Goal: Check status

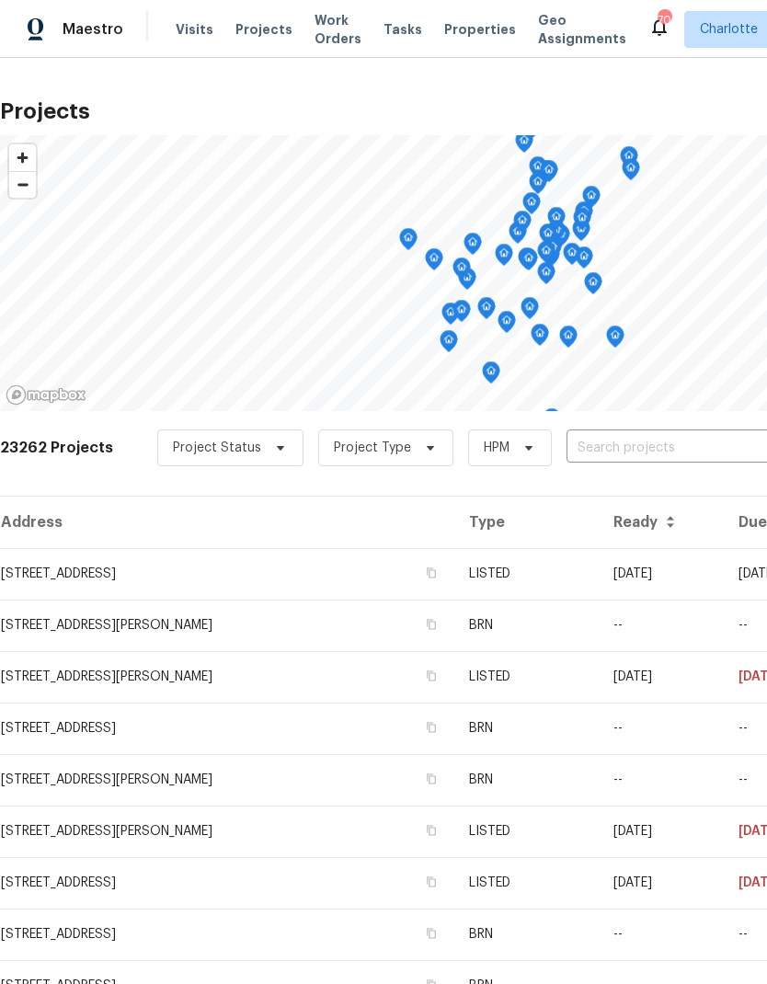
click at [696, 452] on input "text" at bounding box center [672, 448] width 211 height 29
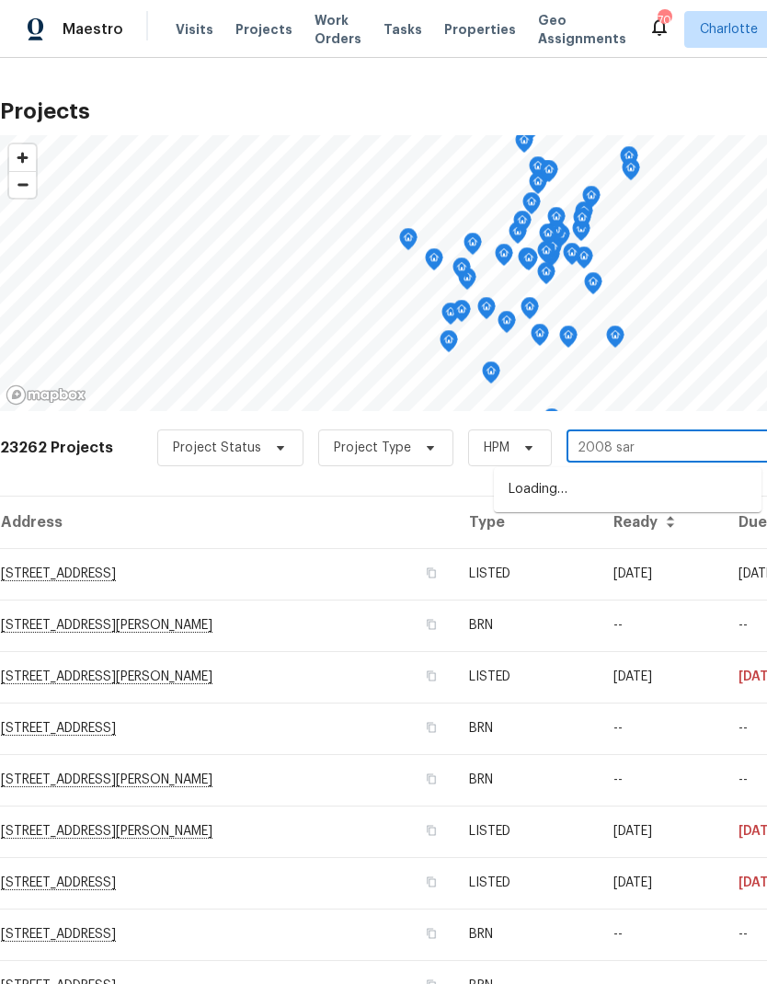
type input "2008 sarn"
click at [717, 476] on li "[STREET_ADDRESS]" at bounding box center [628, 490] width 268 height 30
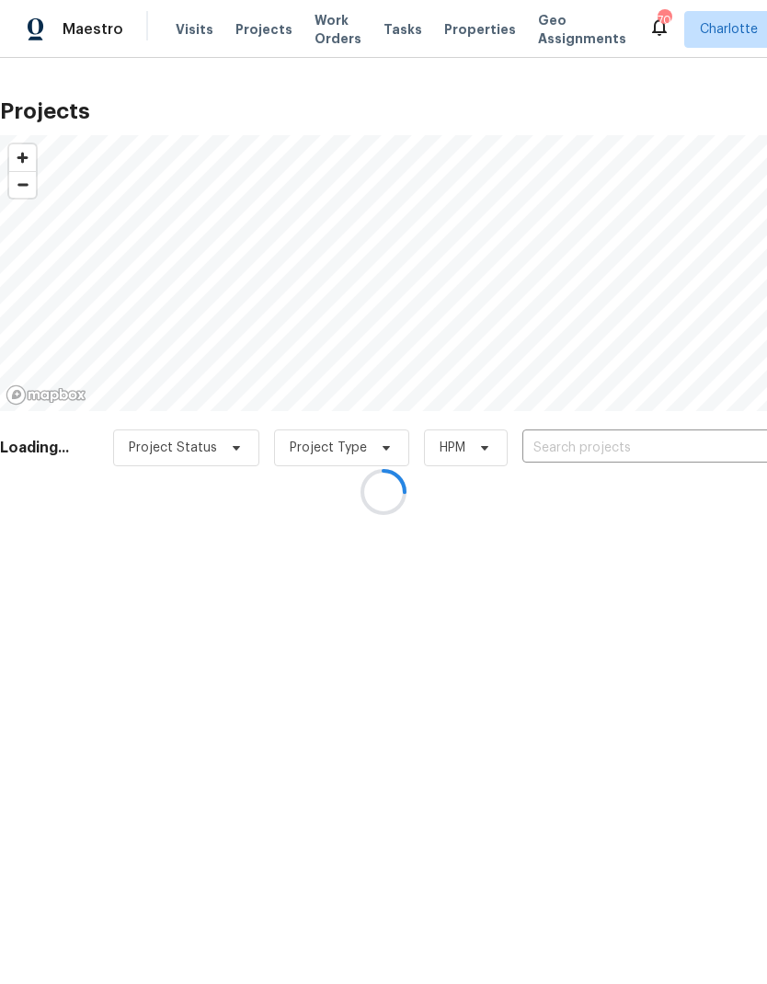
type input "[STREET_ADDRESS]"
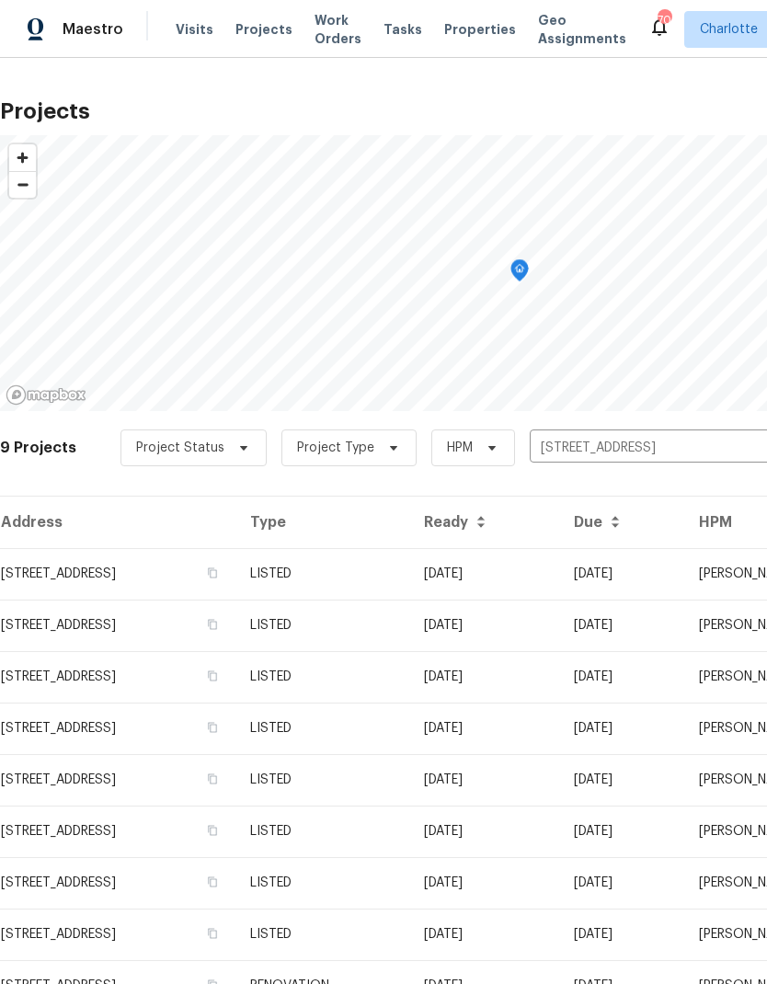
click at [684, 570] on td "[DATE]" at bounding box center [621, 574] width 125 height 52
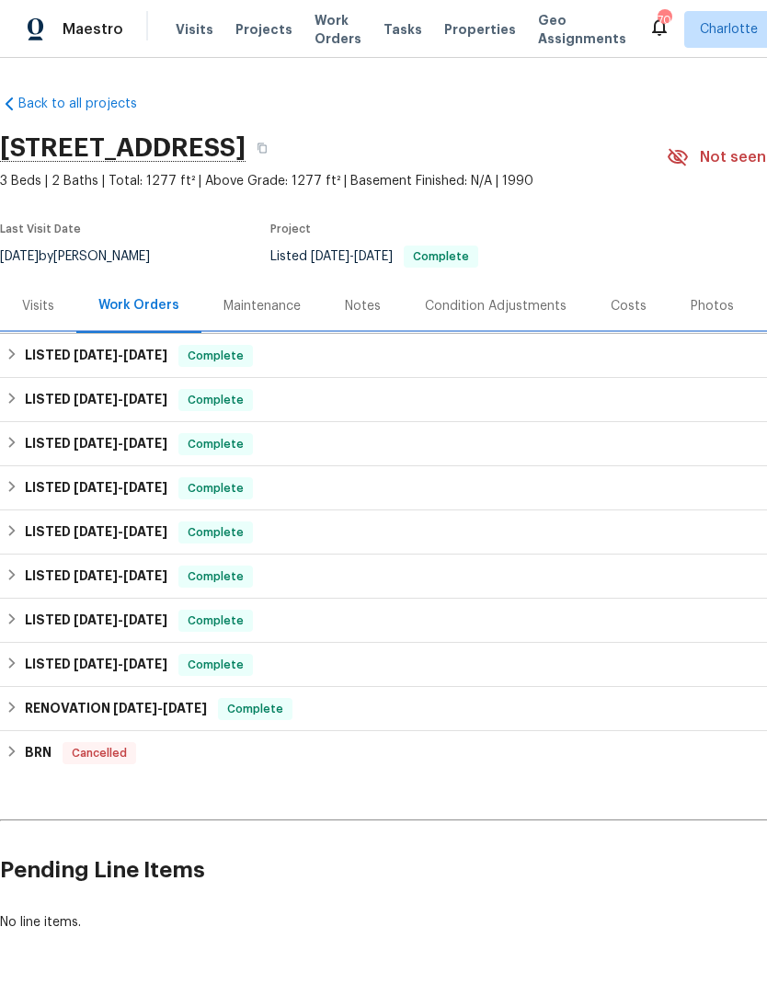
click at [22, 357] on div "LISTED [DATE] - [DATE] Complete" at bounding box center [520, 356] width 1028 height 22
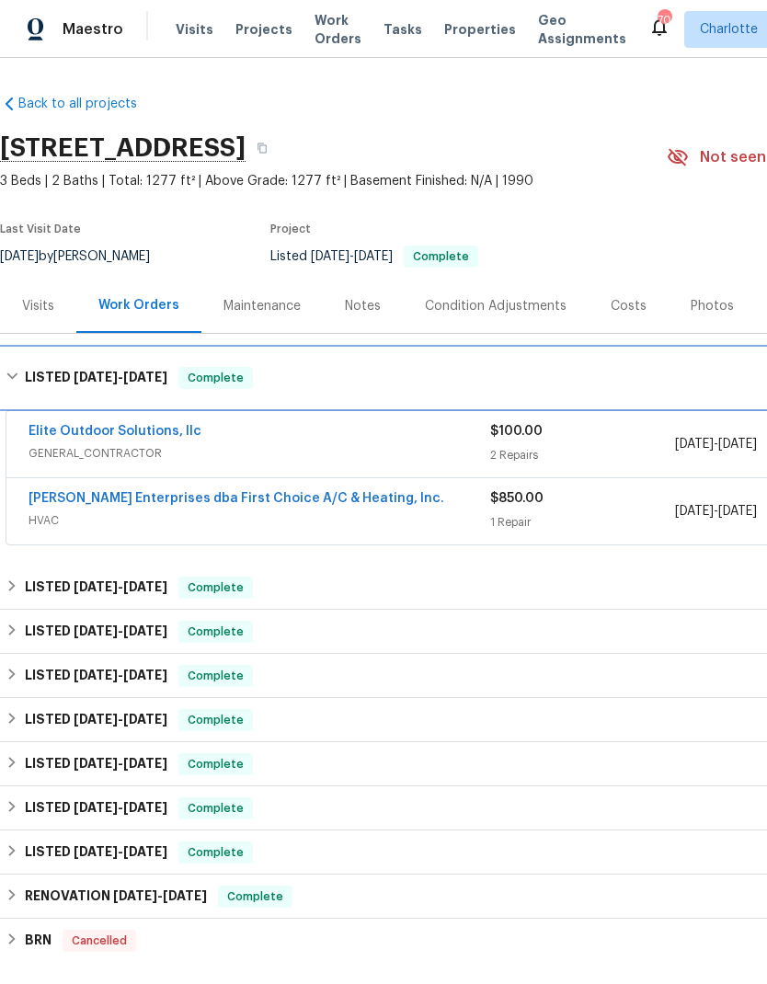
click at [21, 376] on div "LISTED [DATE] - [DATE] Complete" at bounding box center [520, 378] width 1028 height 22
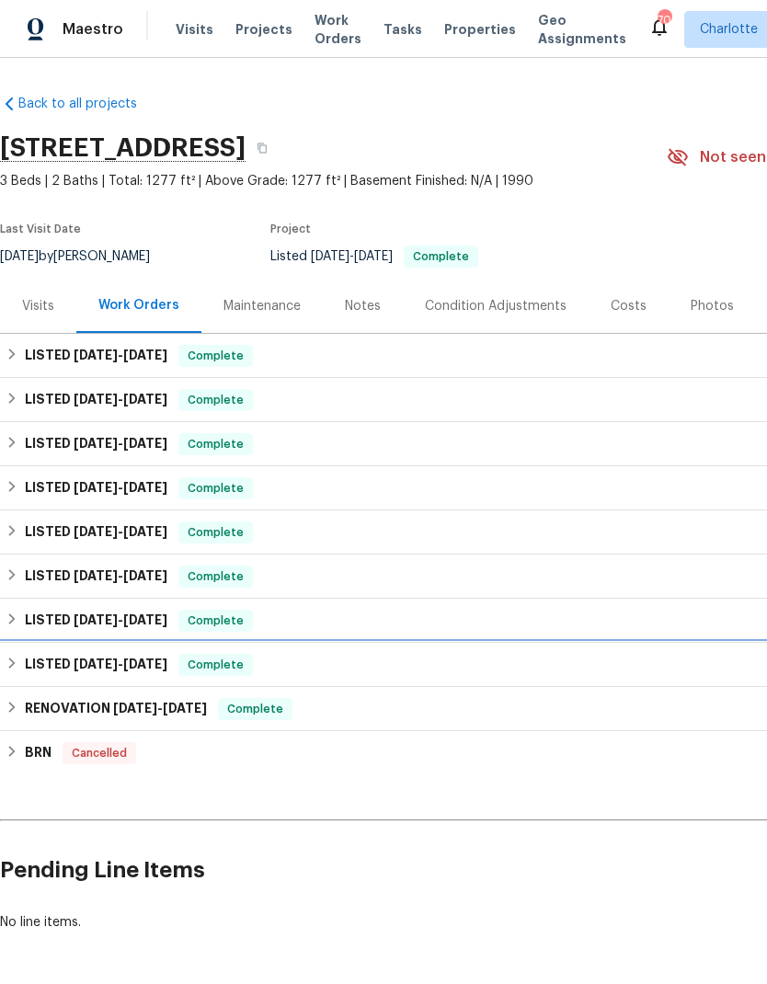
click at [10, 652] on div "LISTED [DATE] - [DATE] Complete" at bounding box center [519, 665] width 1039 height 44
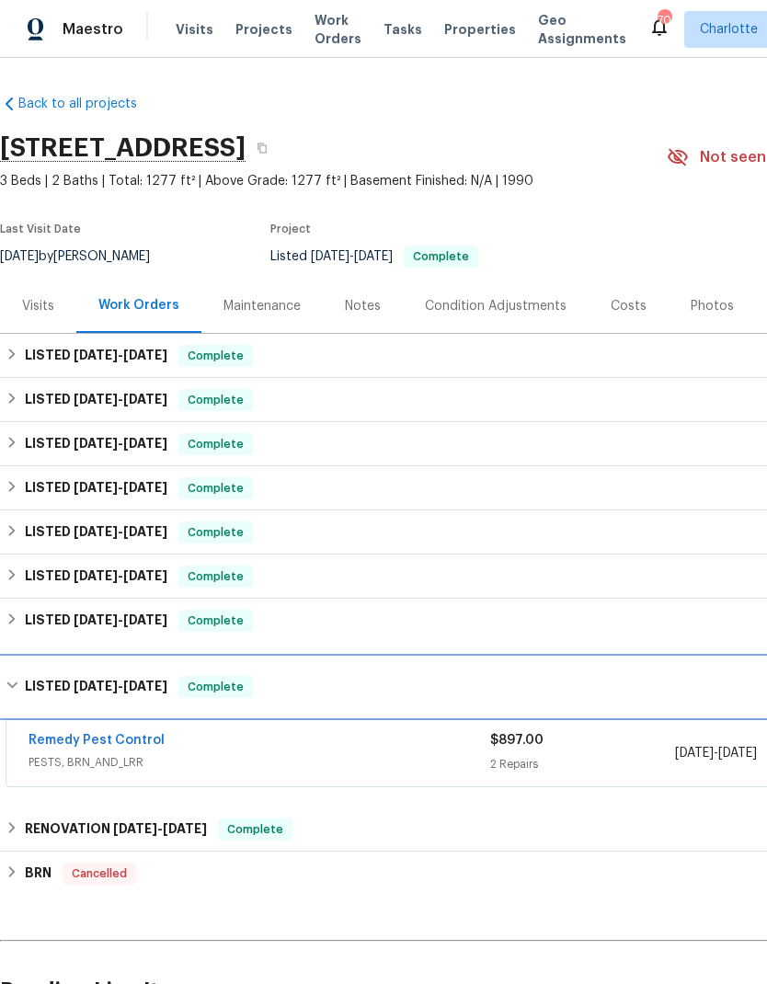
click at [17, 676] on div "LISTED [DATE] - [DATE] Complete" at bounding box center [520, 687] width 1028 height 22
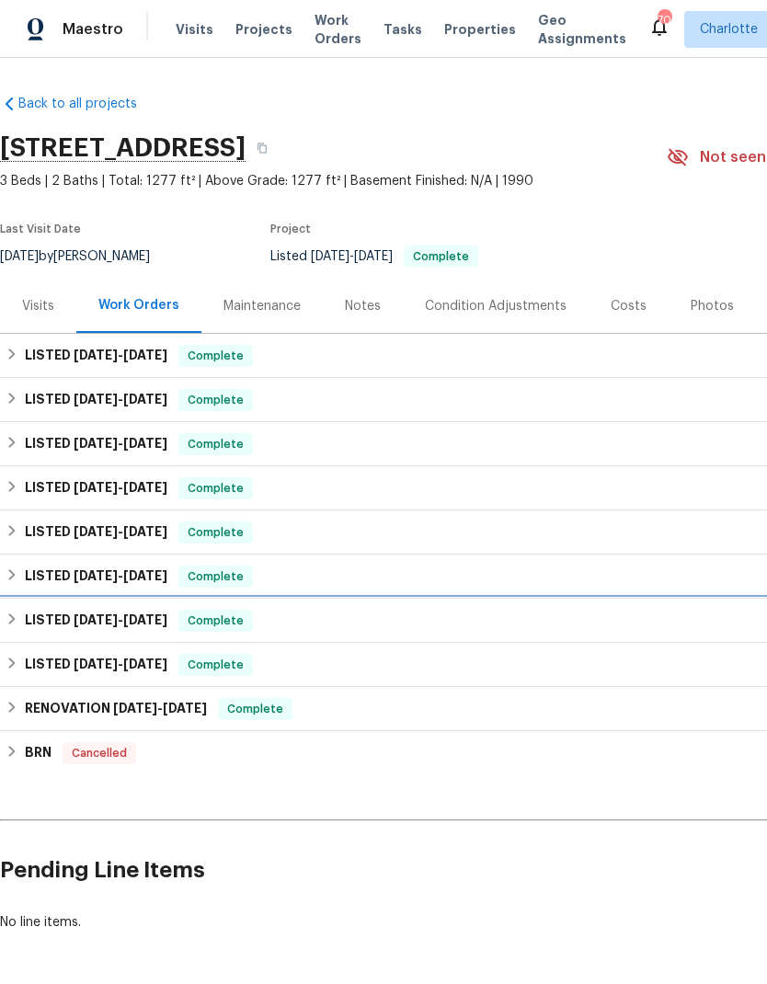
click at [11, 613] on icon at bounding box center [12, 619] width 13 height 13
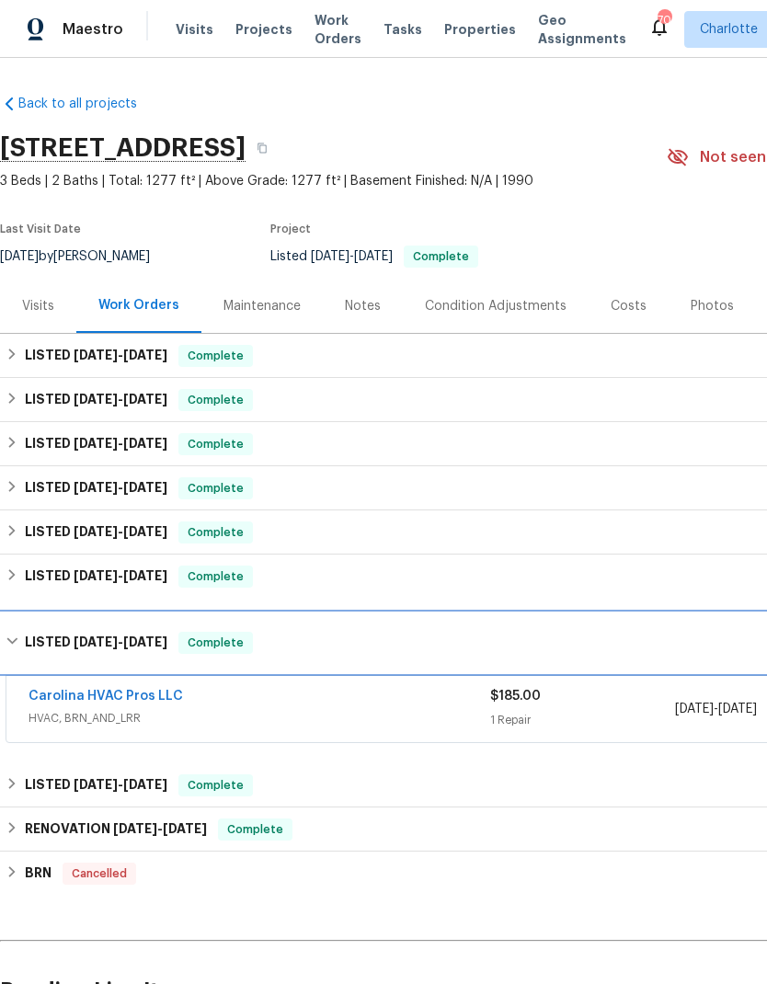
click at [21, 636] on div "LISTED [DATE] - [DATE] Complete" at bounding box center [520, 643] width 1028 height 22
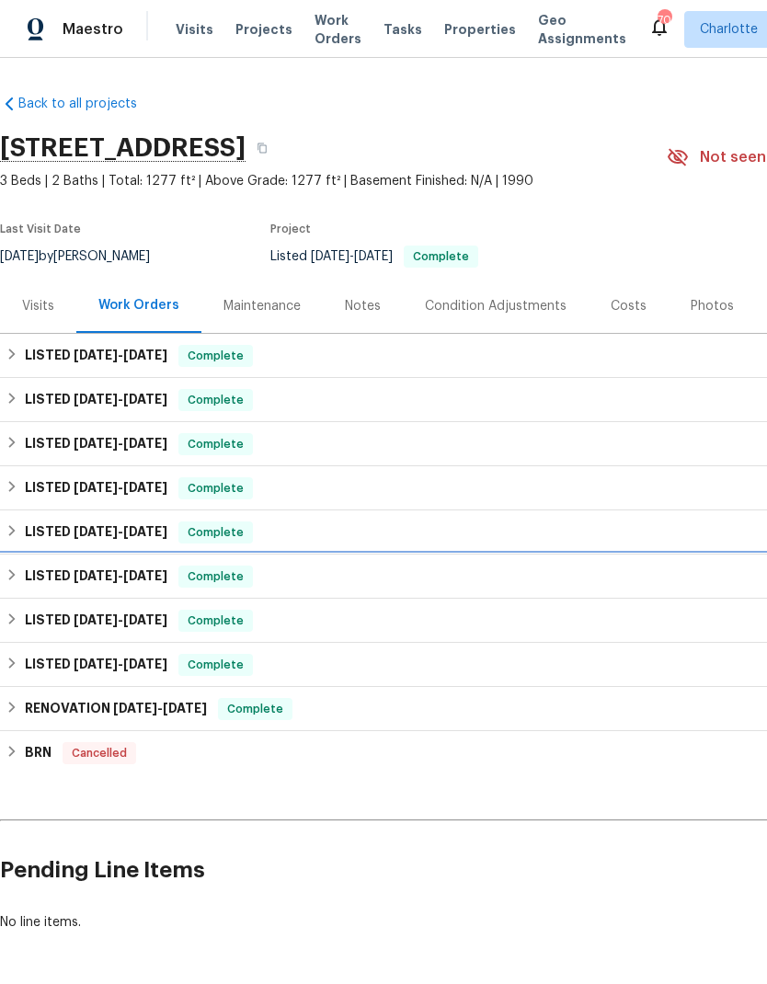
click at [17, 576] on icon at bounding box center [12, 574] width 13 height 13
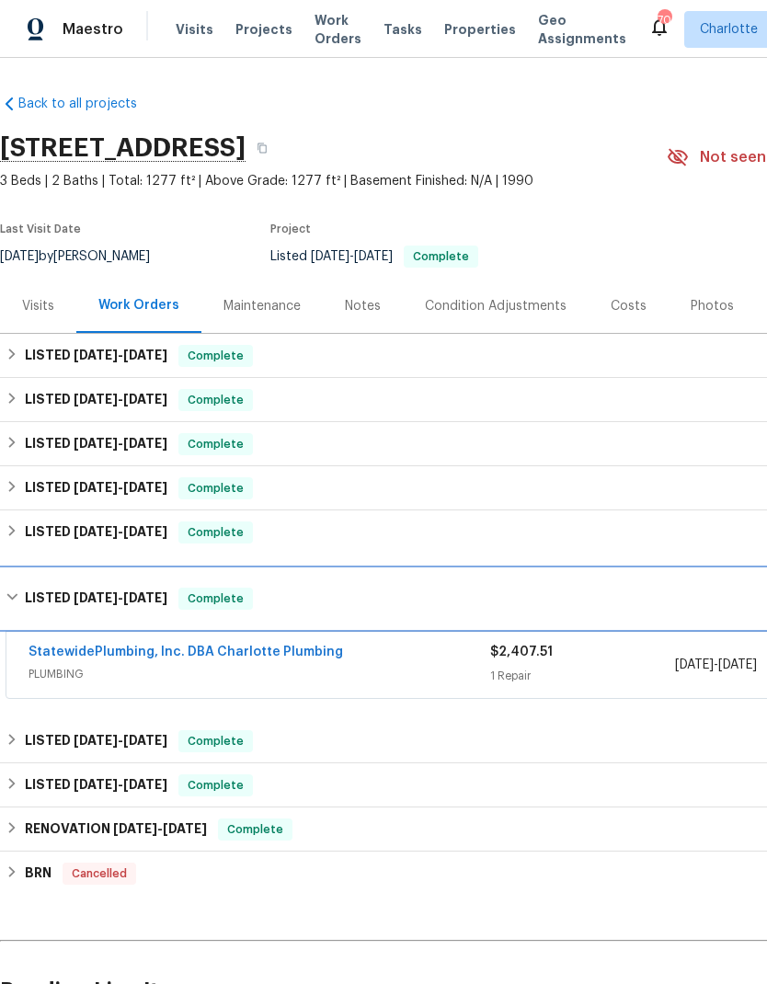
click at [19, 598] on div "LISTED [DATE] - [DATE] Complete" at bounding box center [520, 599] width 1028 height 22
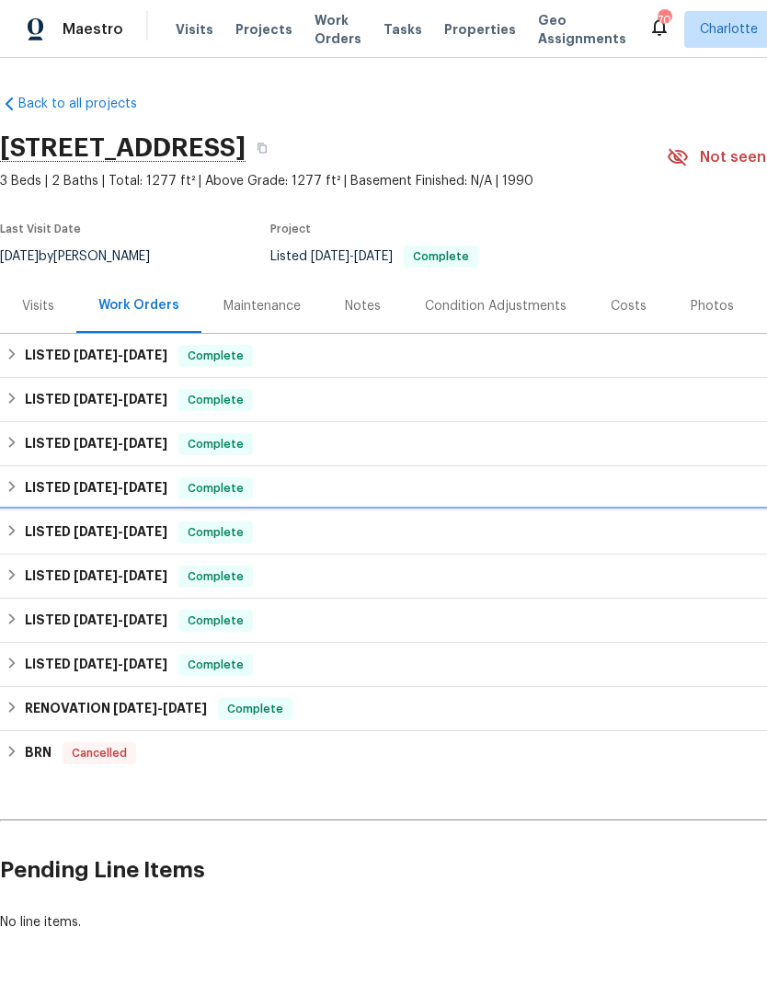
click at [19, 525] on div "LISTED [DATE] - [DATE] Complete" at bounding box center [520, 532] width 1028 height 22
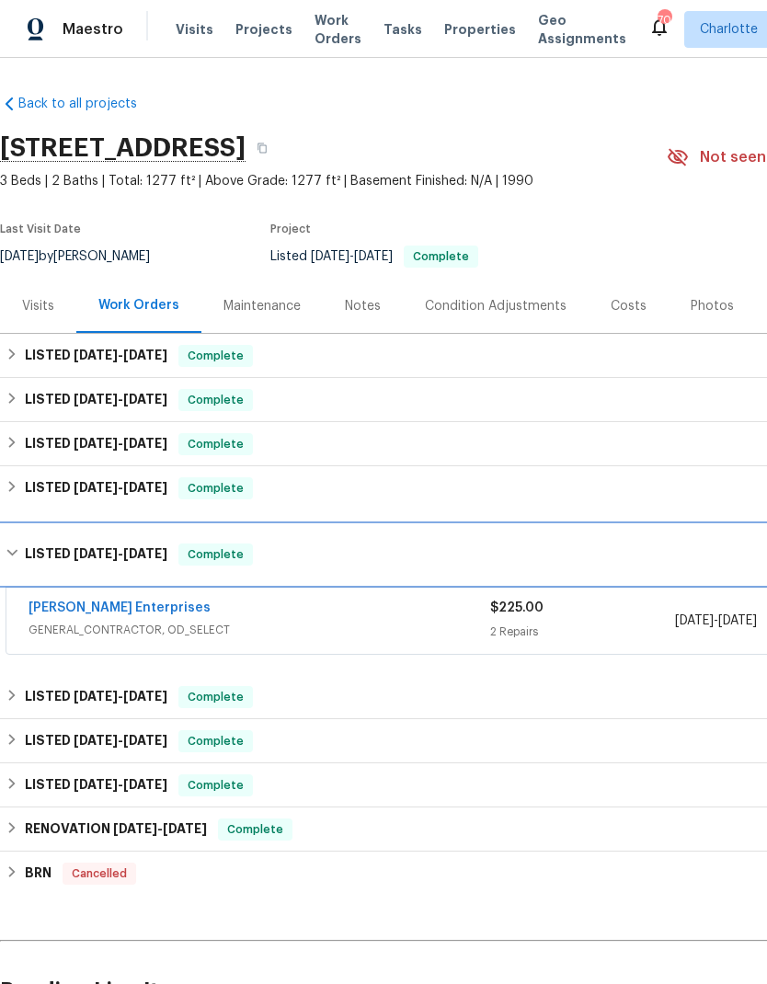
click at [21, 545] on div "LISTED [DATE] - [DATE] Complete" at bounding box center [520, 555] width 1028 height 22
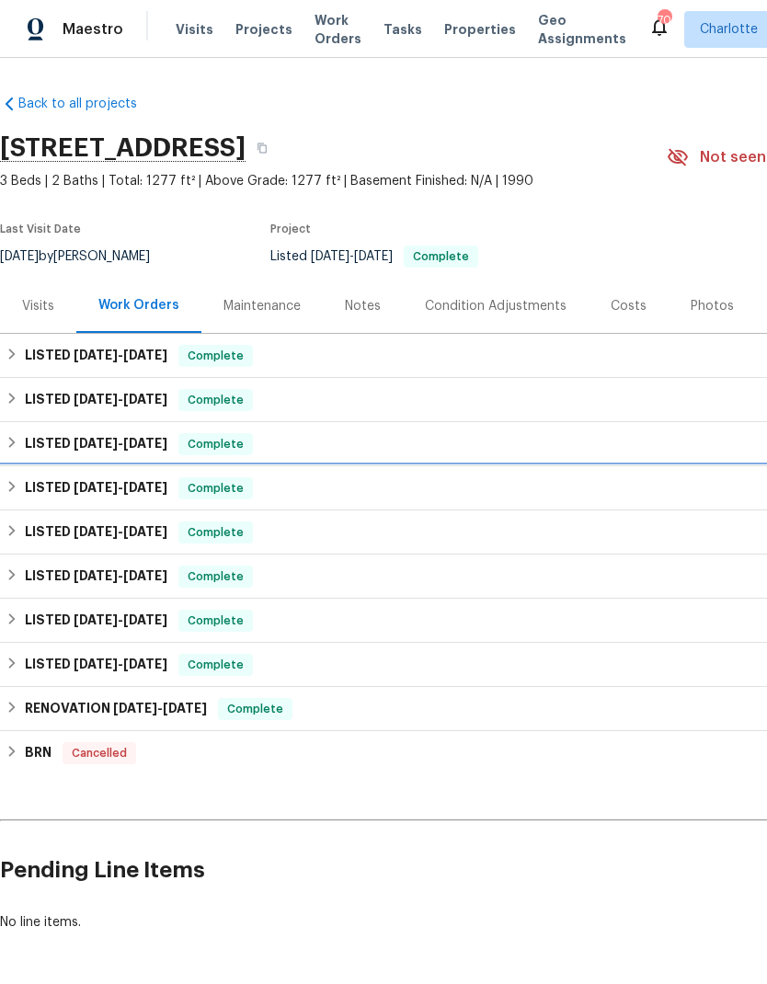
click at [21, 483] on div "LISTED [DATE] - [DATE] Complete" at bounding box center [520, 488] width 1028 height 22
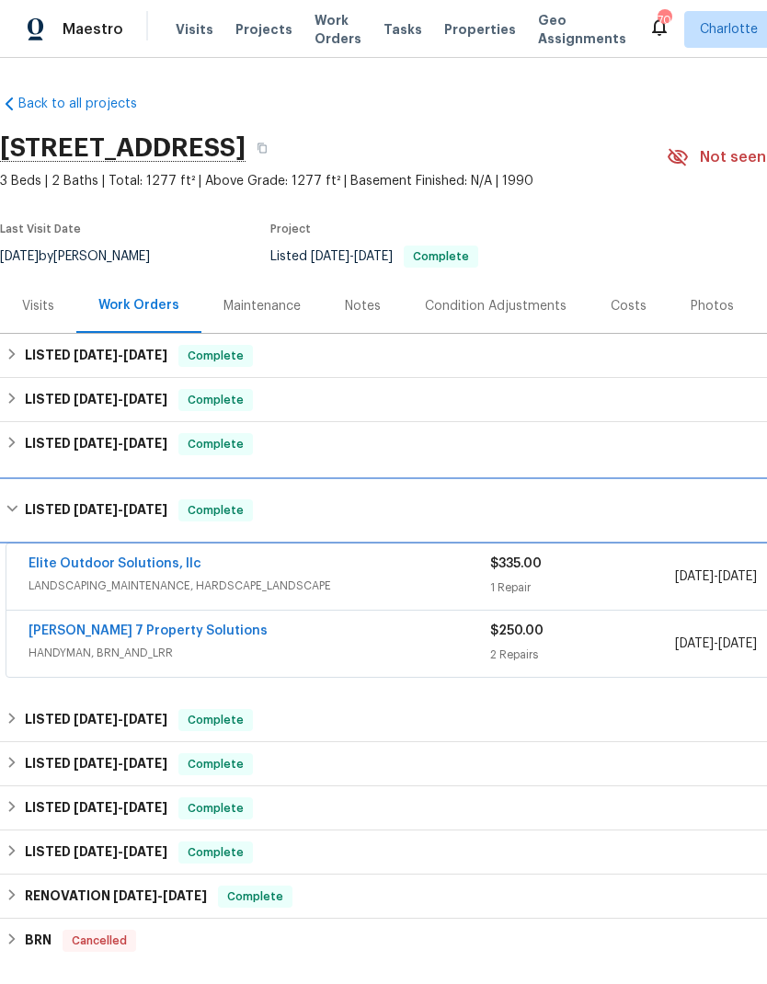
click at [21, 502] on div "LISTED [DATE] - [DATE] Complete" at bounding box center [520, 510] width 1028 height 22
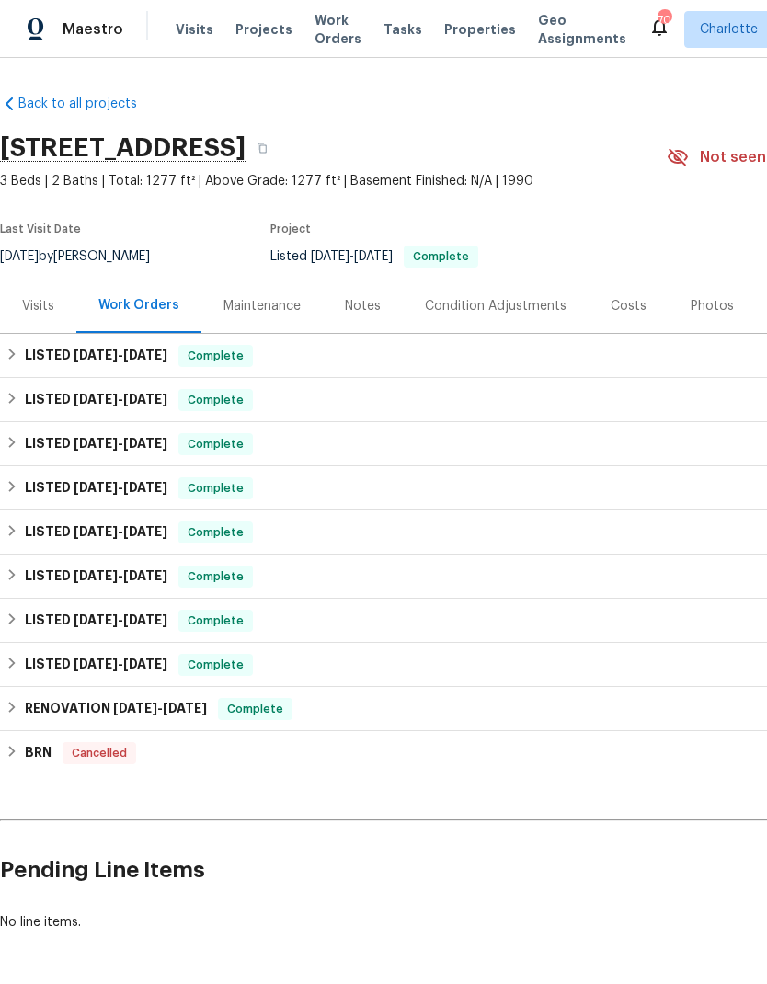
click at [625, 297] on div "Costs" at bounding box center [629, 306] width 36 height 18
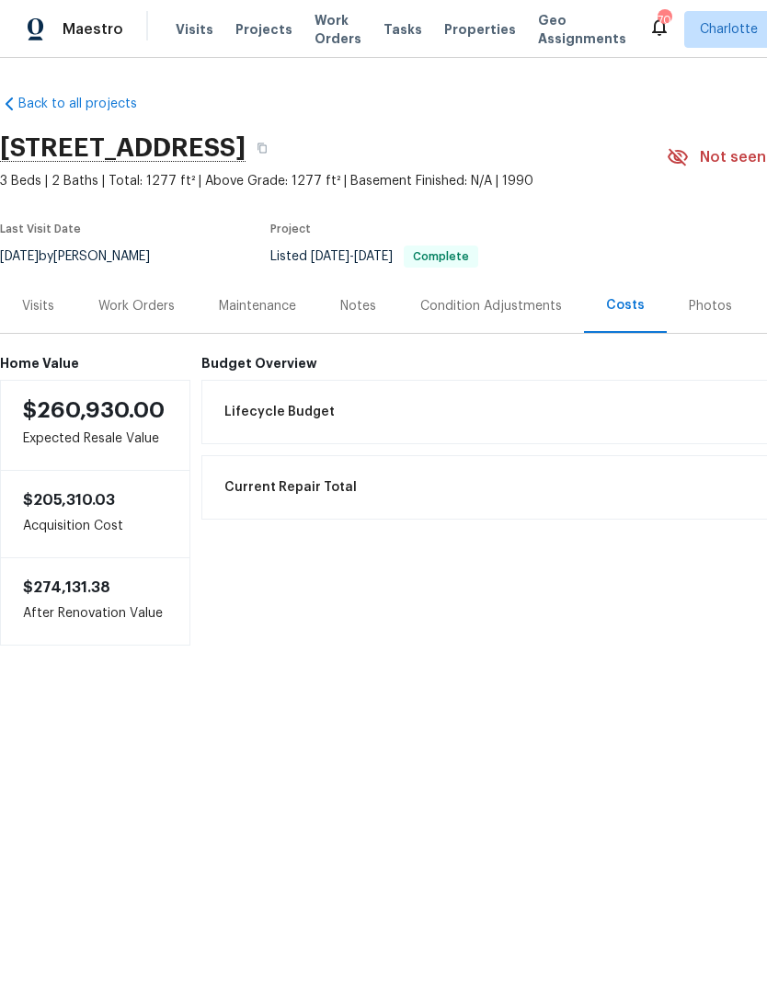
click at [119, 304] on div "Work Orders" at bounding box center [136, 306] width 76 height 18
